Goal: Information Seeking & Learning: Find specific fact

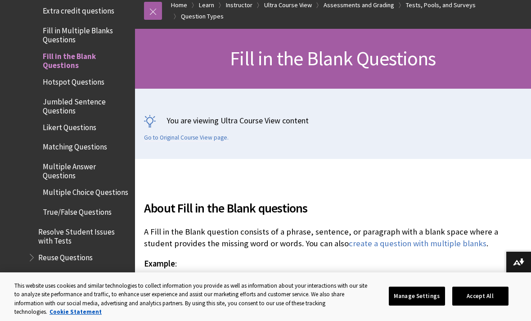
scroll to position [103, 0]
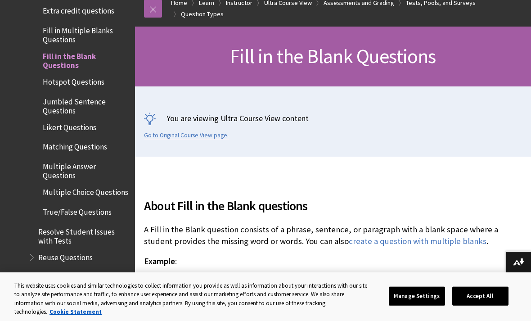
click at [90, 49] on span "Fill in the Blank Questions" at bounding box center [86, 59] width 86 height 21
click at [79, 23] on span "Fill in Multiple Blanks Questions" at bounding box center [86, 33] width 86 height 21
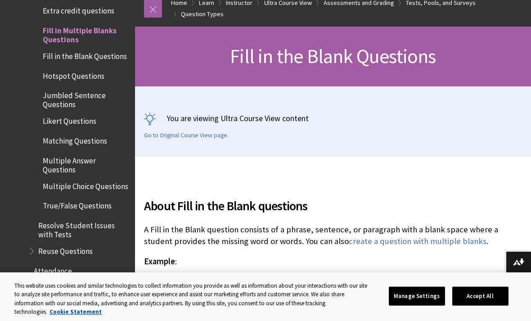
click at [80, 23] on span "Fill in Multiple Blanks Questions" at bounding box center [86, 33] width 86 height 21
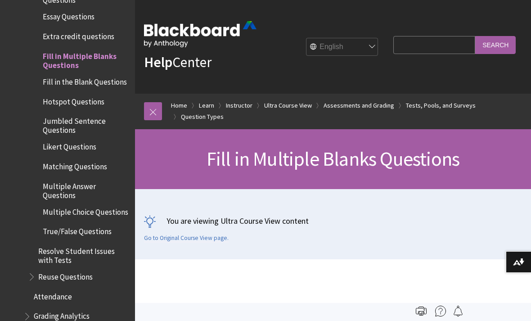
click at [436, 50] on input "Search Query" at bounding box center [434, 45] width 82 height 18
type input "The light entering the water was refracted, making the fishing pool appear"
click at [496, 45] on input "Search" at bounding box center [495, 45] width 41 height 18
